Goal: Task Accomplishment & Management: Manage account settings

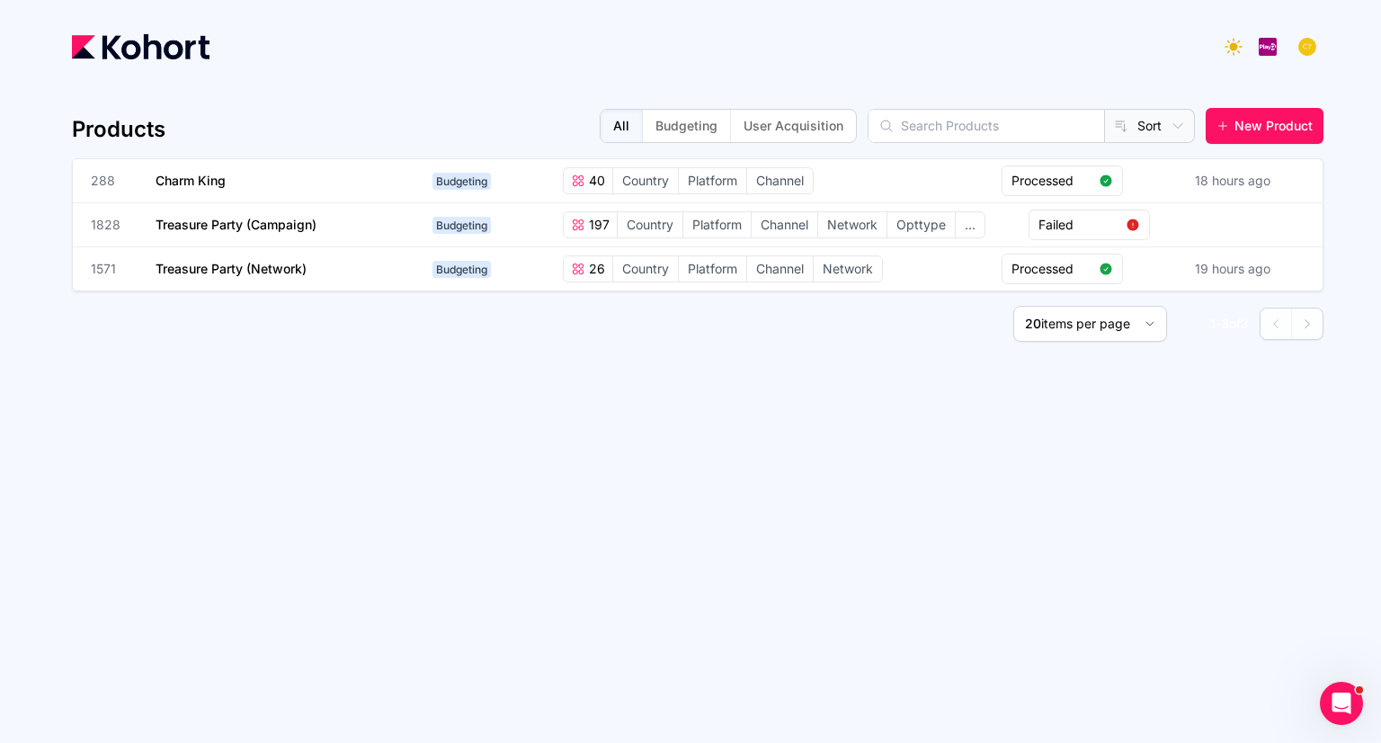
click at [1319, 54] on button "button" at bounding box center [1308, 47] width 36 height 36
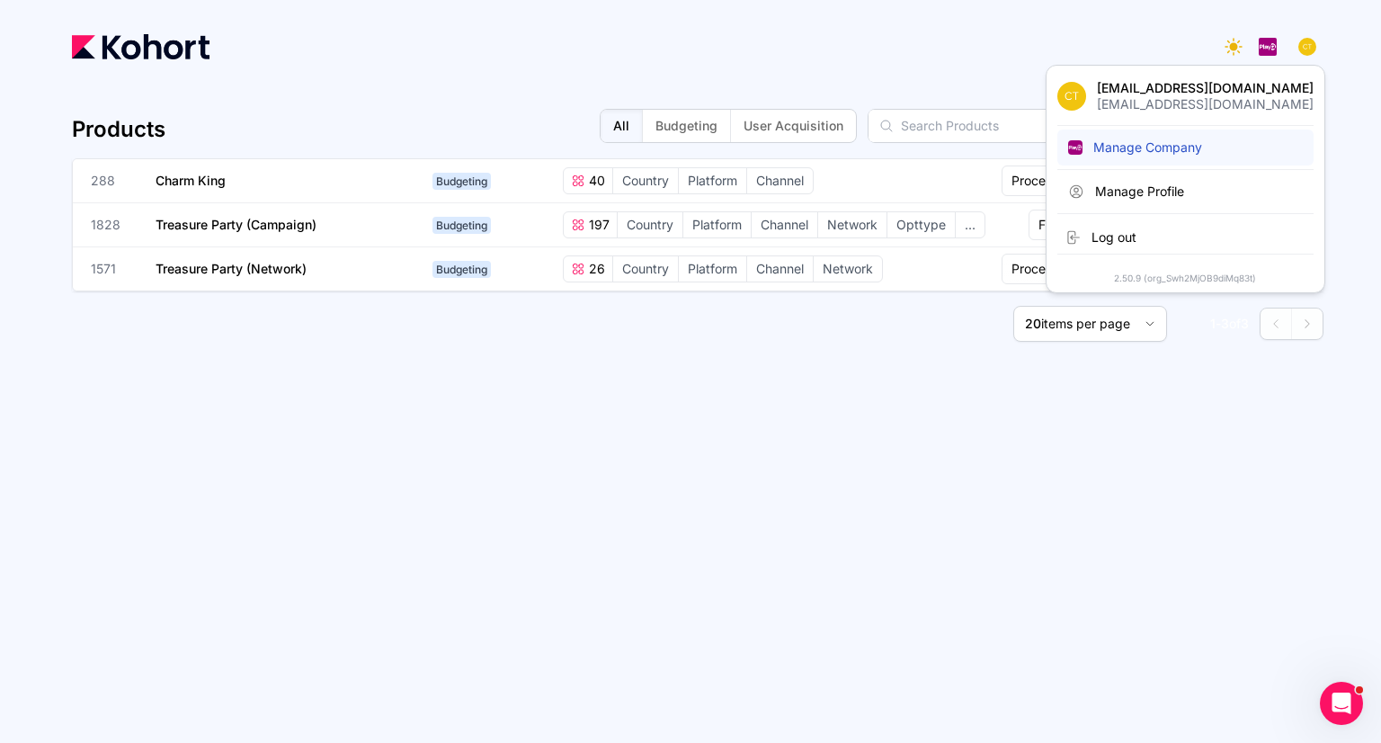
click at [1239, 158] on button "Manage Company" at bounding box center [1186, 148] width 256 height 36
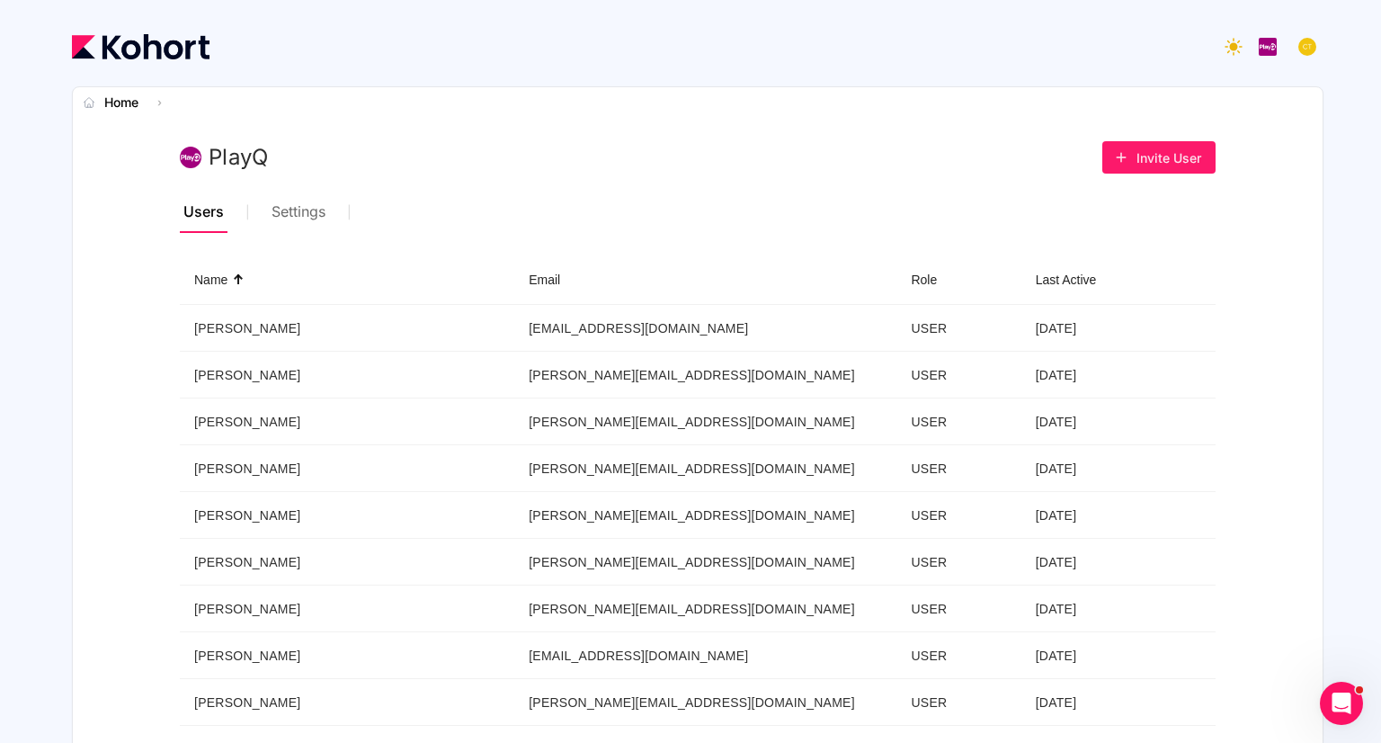
click at [1177, 154] on span "Invite User" at bounding box center [1169, 157] width 65 height 19
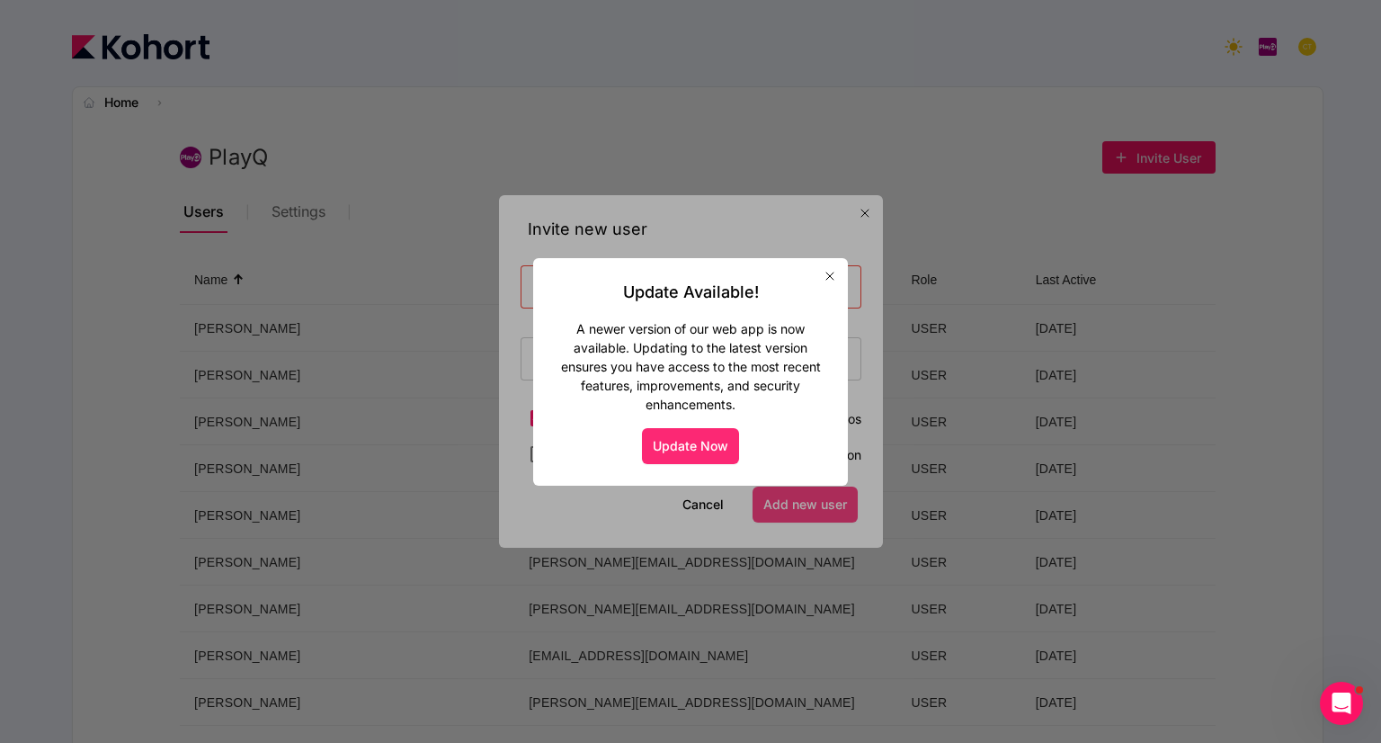
click at [688, 444] on button "Update Now" at bounding box center [690, 446] width 97 height 36
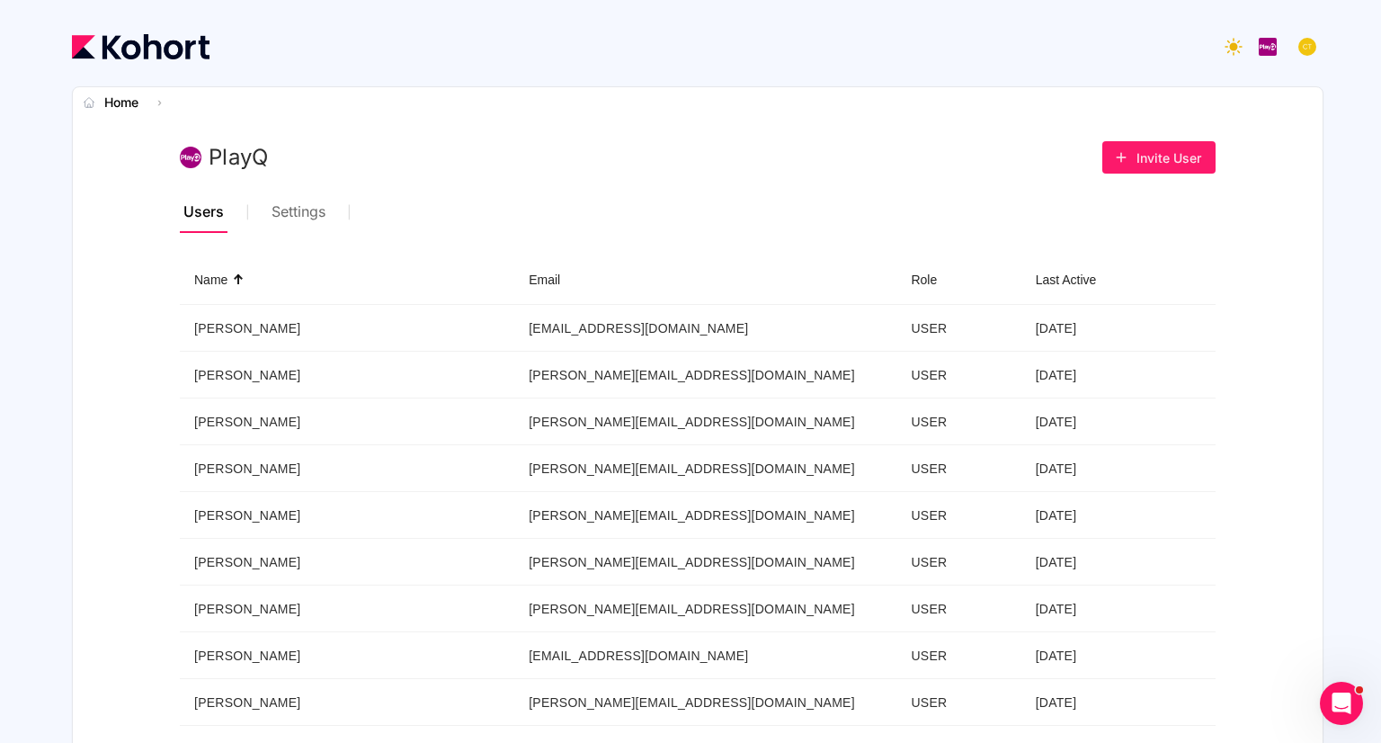
click at [1137, 154] on span "Invite User" at bounding box center [1169, 157] width 65 height 19
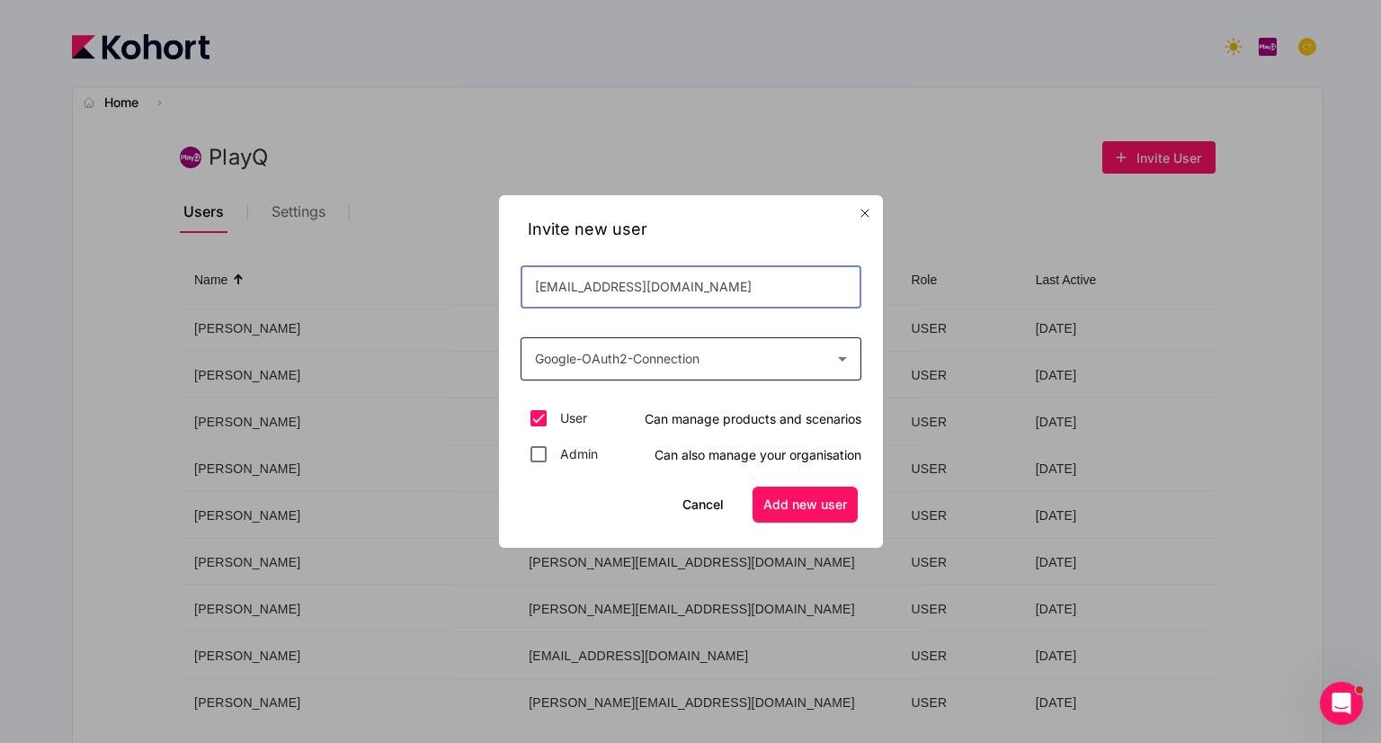
type input "jliu@playq.net"
click at [705, 365] on div "Google-OAuth2-Connection" at bounding box center [686, 359] width 303 height 22
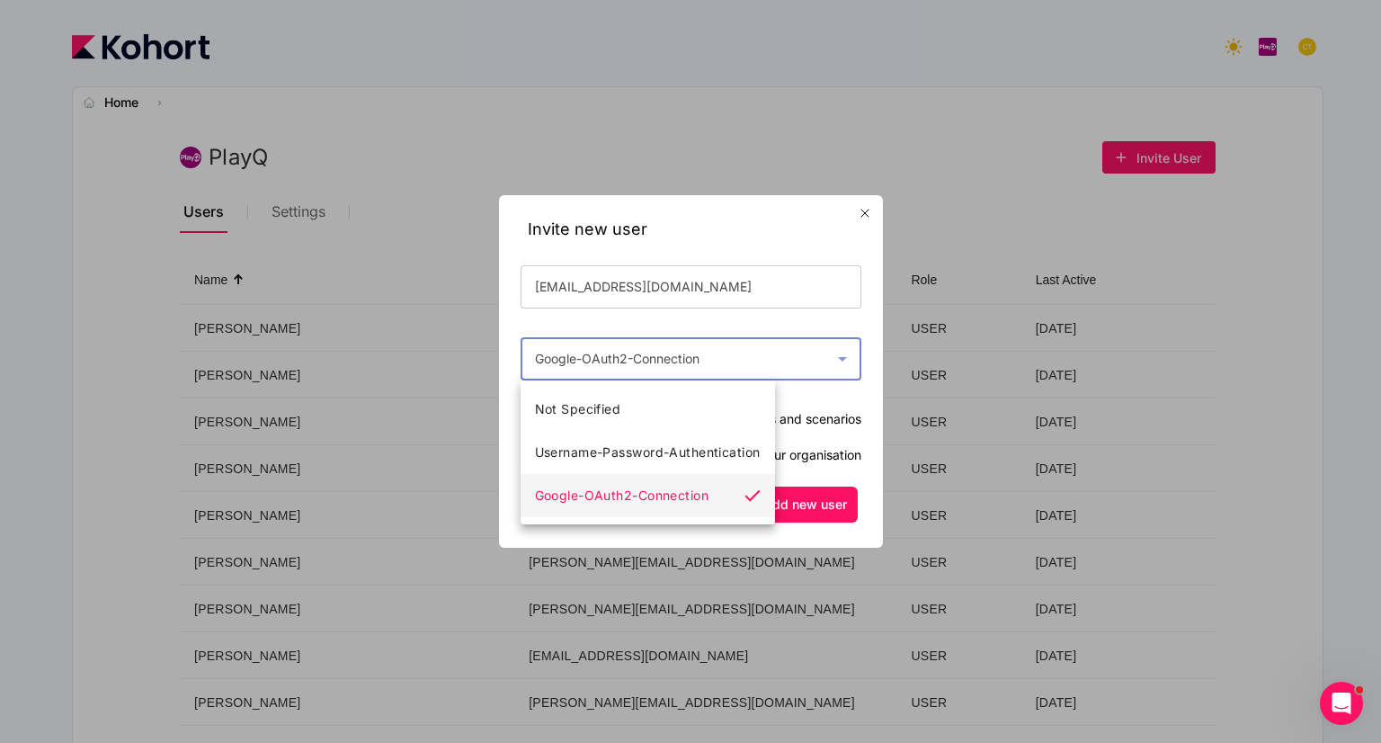
click at [752, 243] on div at bounding box center [690, 371] width 1381 height 743
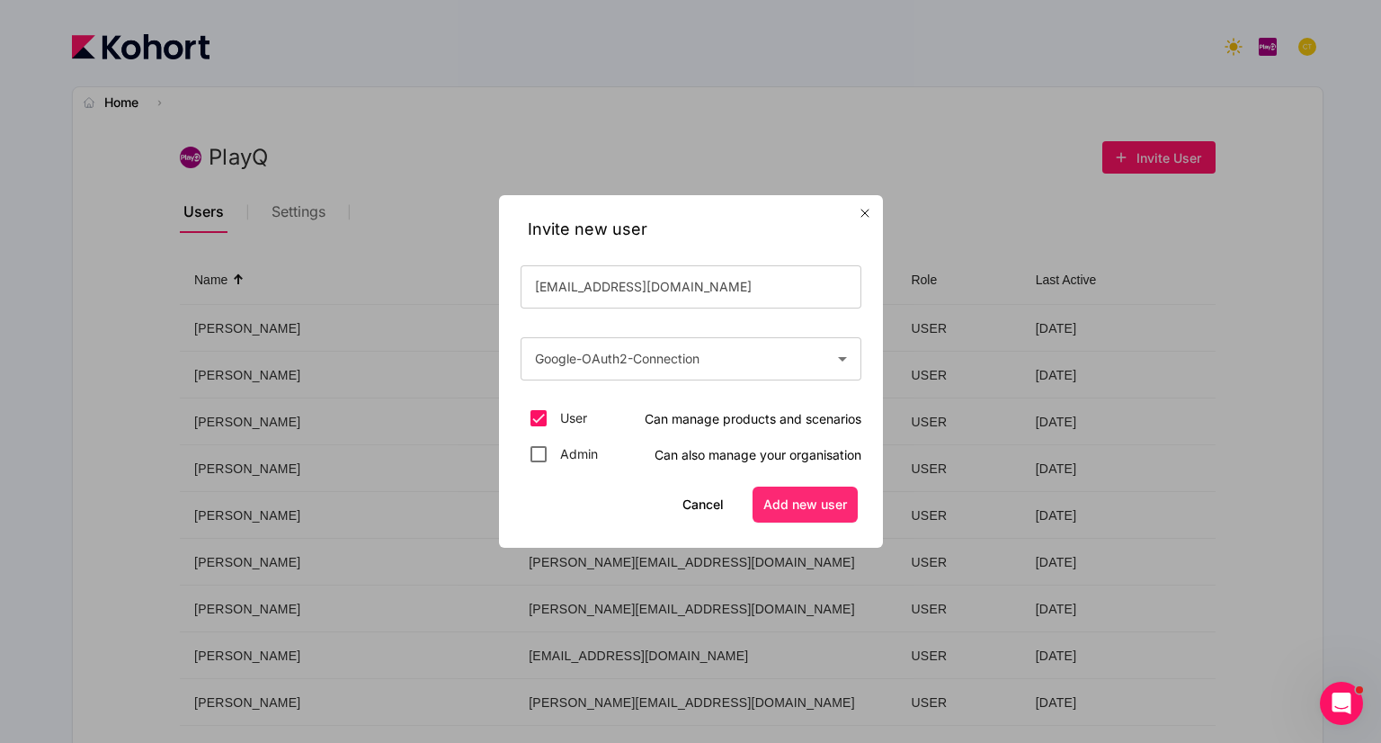
click at [815, 501] on span "Add new user" at bounding box center [806, 505] width 84 height 18
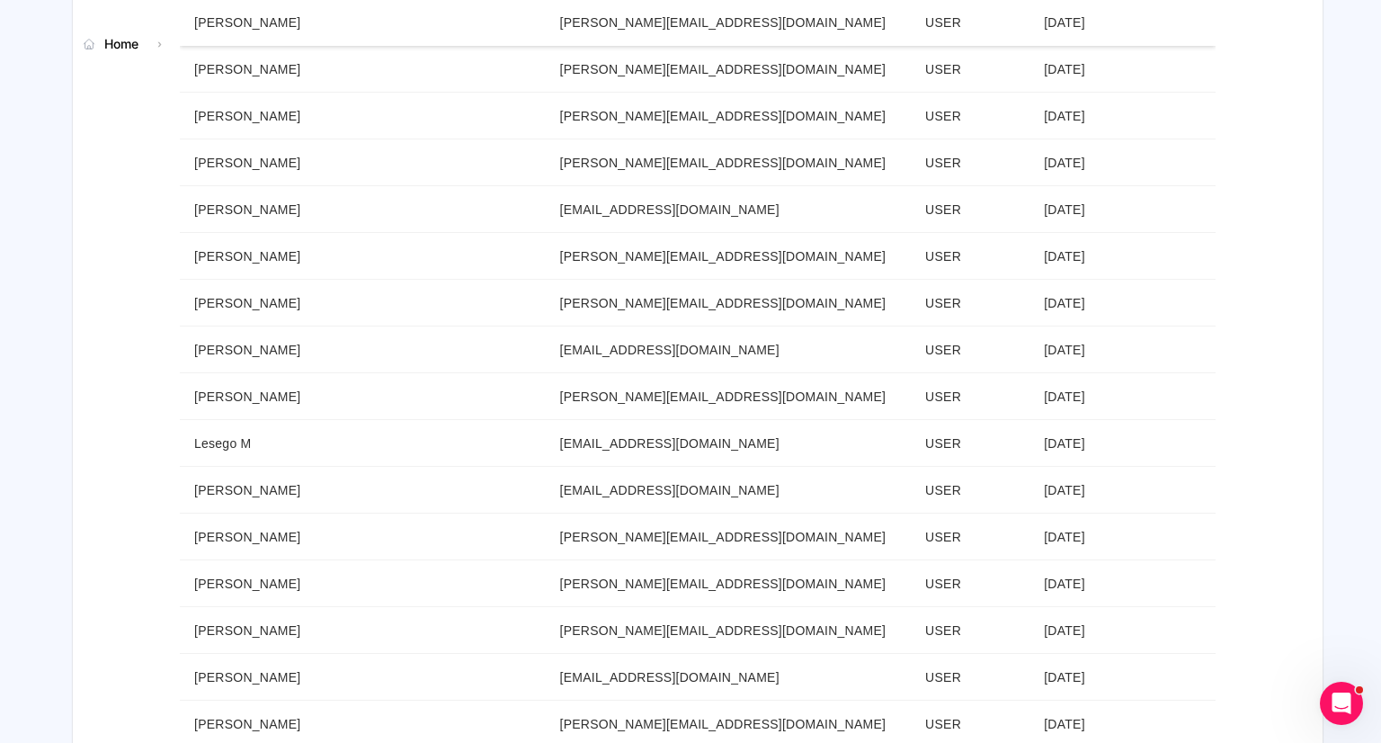
scroll to position [603, 0]
